Goal: Task Accomplishment & Management: Use online tool/utility

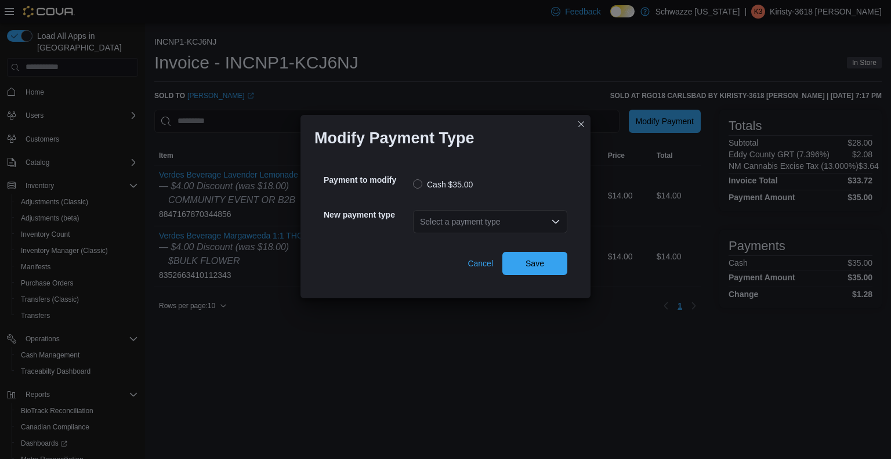
click at [529, 219] on div "Select a payment type" at bounding box center [490, 221] width 154 height 23
click at [501, 243] on span "G2 CATM" at bounding box center [497, 241] width 126 height 12
click at [531, 266] on span "Save" at bounding box center [534, 263] width 19 height 12
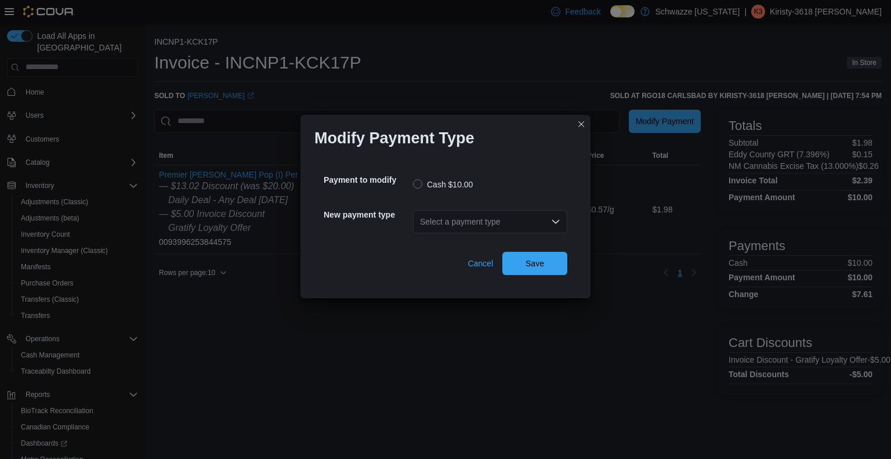
click at [484, 210] on div "Select a payment type" at bounding box center [490, 221] width 154 height 23
click at [477, 241] on span "G2 CATM" at bounding box center [497, 241] width 126 height 12
click at [526, 260] on span "Save" at bounding box center [534, 263] width 19 height 12
